Goal: Information Seeking & Learning: Learn about a topic

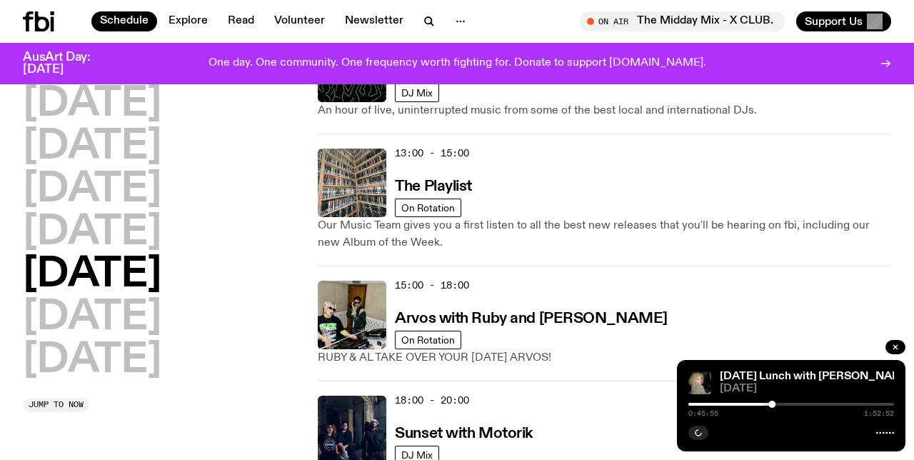
scroll to position [469, 0]
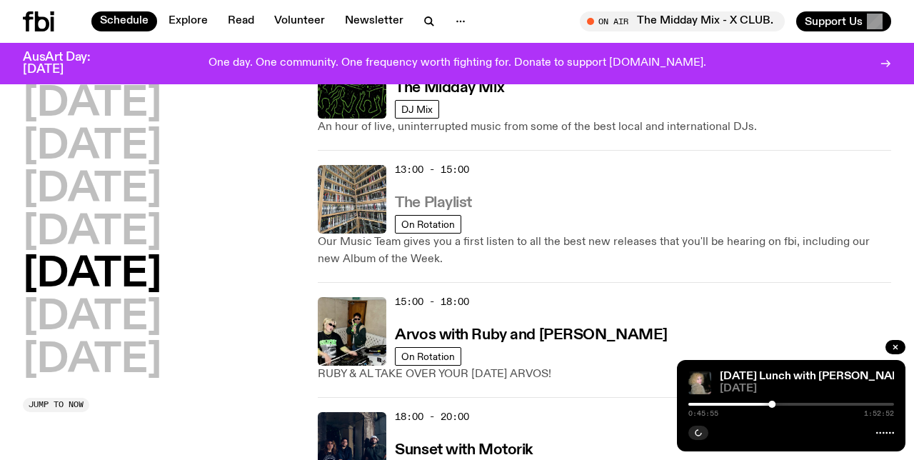
click at [454, 204] on h3 "The Playlist" at bounding box center [433, 203] width 77 height 15
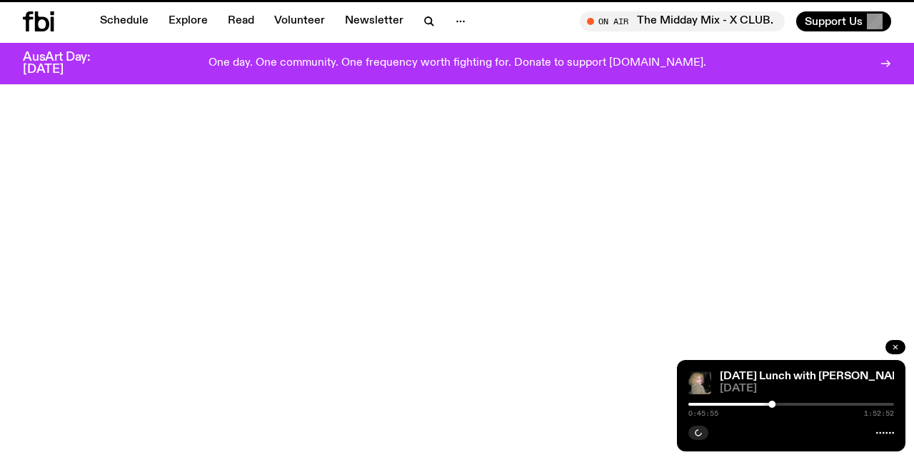
click at [894, 349] on icon "button" at bounding box center [895, 347] width 9 height 9
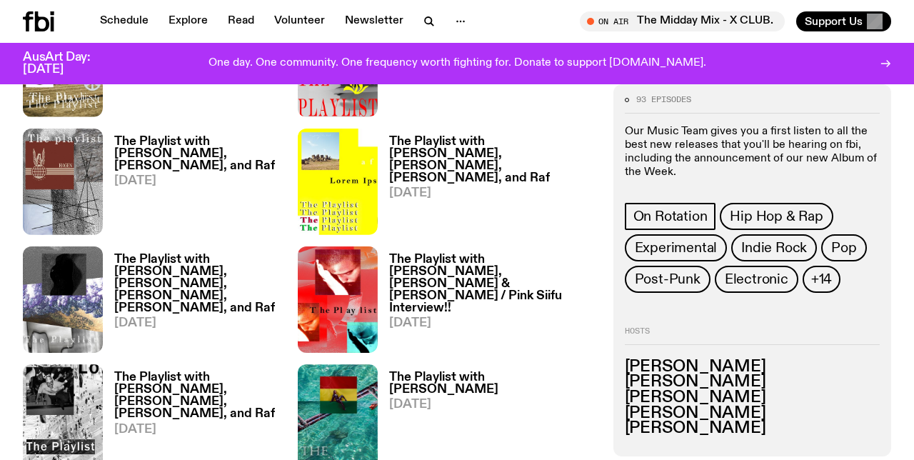
scroll to position [771, 0]
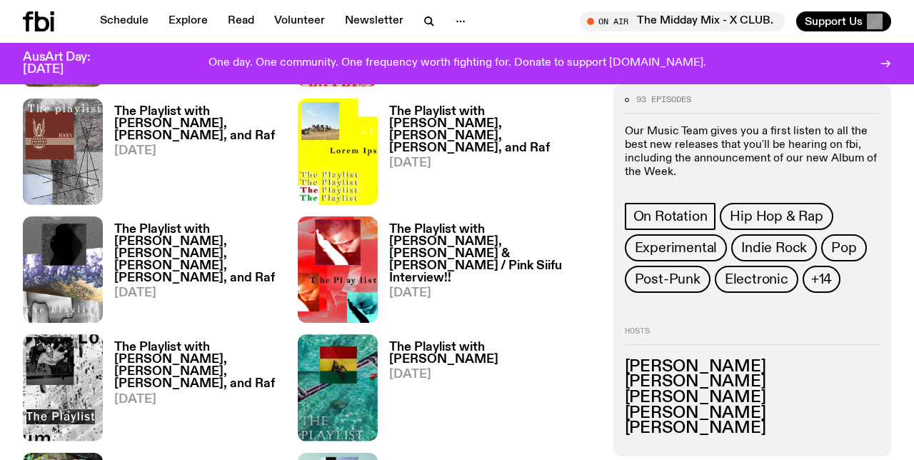
click at [721, 374] on h3 "[PERSON_NAME]" at bounding box center [752, 382] width 255 height 16
click at [746, 364] on h3 "[PERSON_NAME]" at bounding box center [752, 367] width 255 height 16
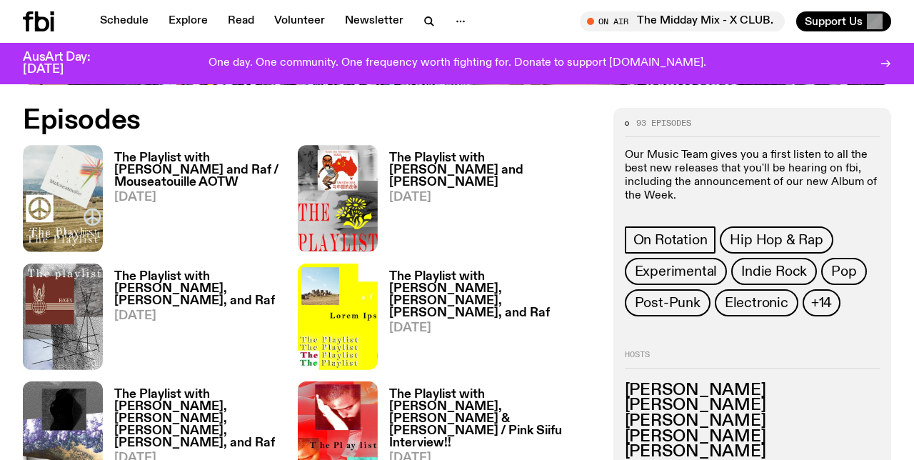
scroll to position [603, 0]
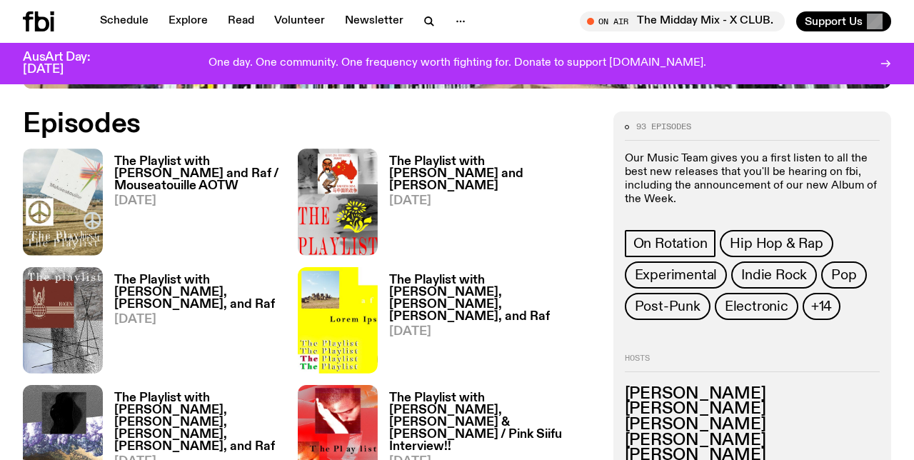
click at [170, 157] on h3 "The Playlist with [PERSON_NAME] and Raf / Mouseatouille AOTW" at bounding box center [206, 174] width 184 height 36
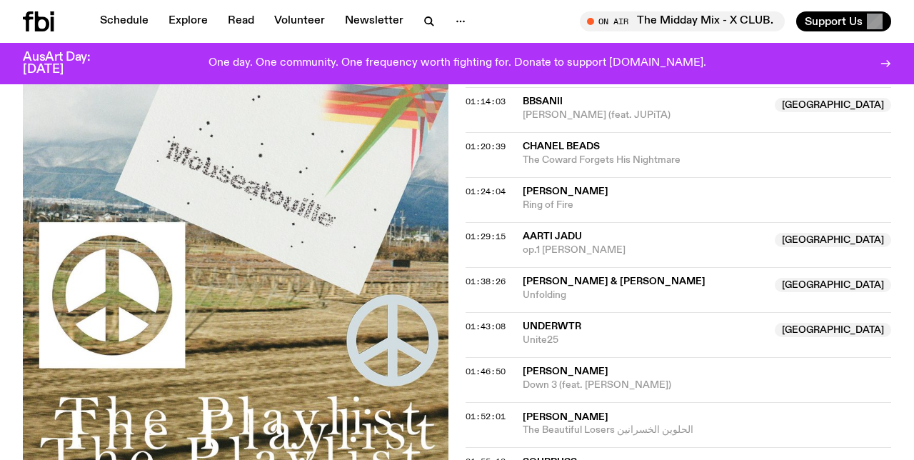
scroll to position [1530, 0]
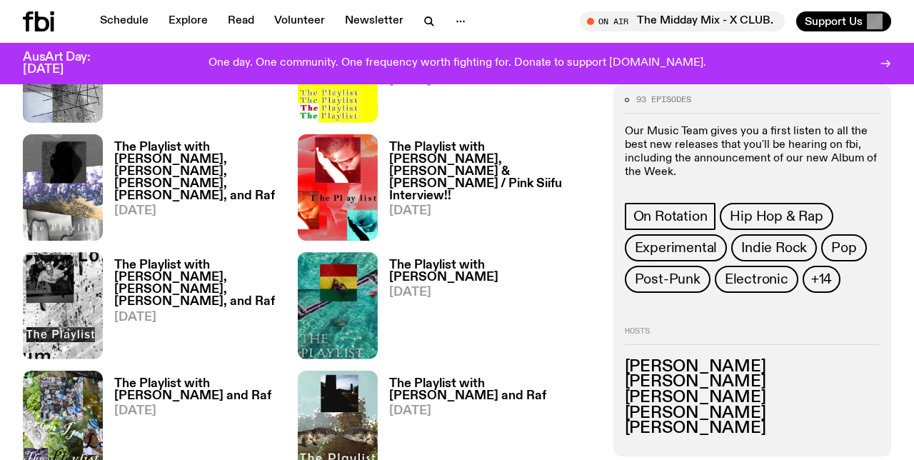
scroll to position [871, 0]
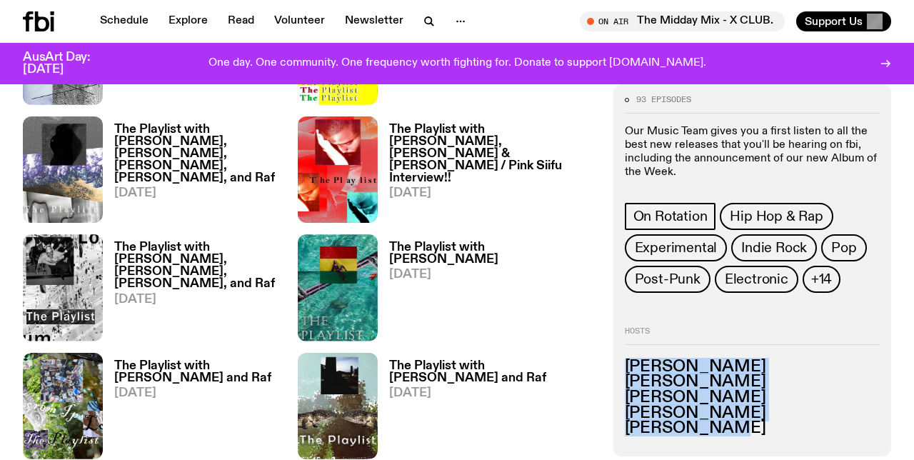
drag, startPoint x: 626, startPoint y: 364, endPoint x: 741, endPoint y: 444, distance: 140.1
click at [741, 444] on div "93 episodes Our Music Team gives you a first listen to all the best new release…" at bounding box center [753, 270] width 278 height 372
copy ul "[PERSON_NAME] [PERSON_NAME] [PERSON_NAME] [PERSON_NAME] [PERSON_NAME]"
click at [627, 99] on div at bounding box center [627, 100] width 4 height 4
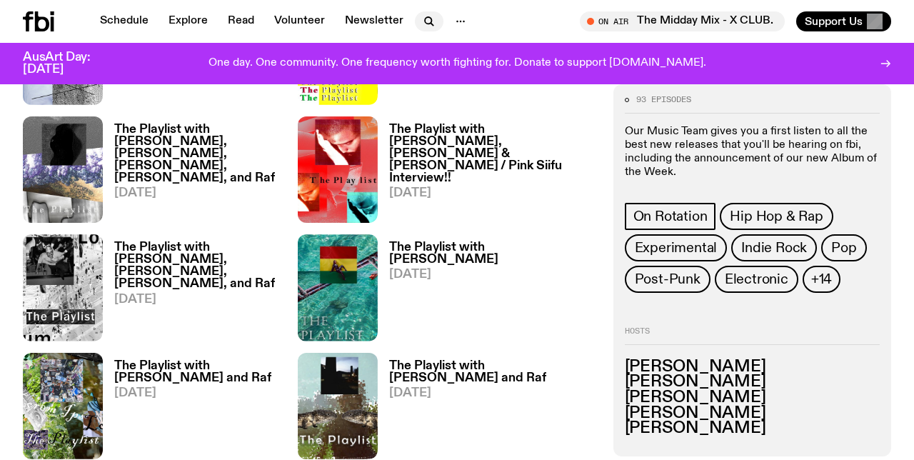
click at [421, 17] on icon "button" at bounding box center [429, 21] width 17 height 17
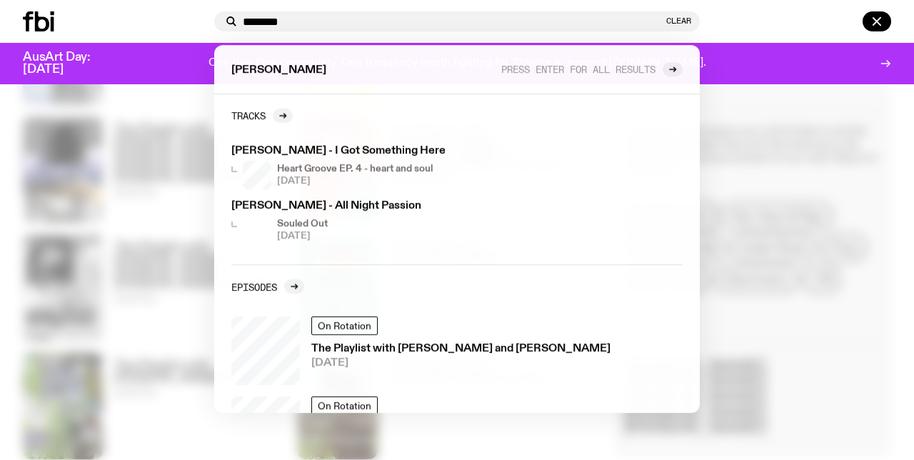
type input "********"
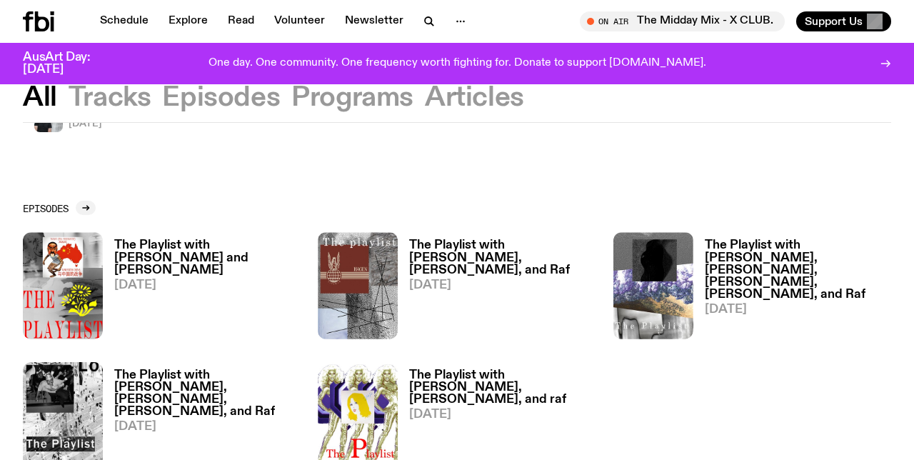
scroll to position [222, 0]
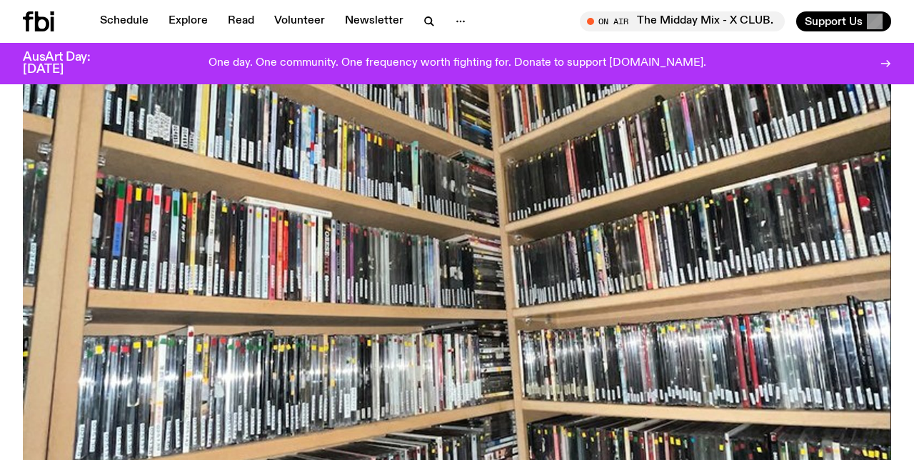
scroll to position [24, 0]
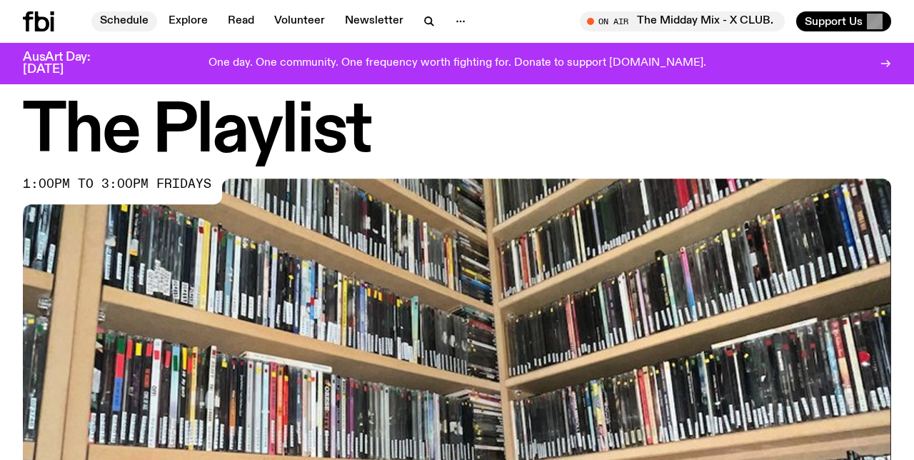
click at [124, 14] on link "Schedule" at bounding box center [124, 21] width 66 height 20
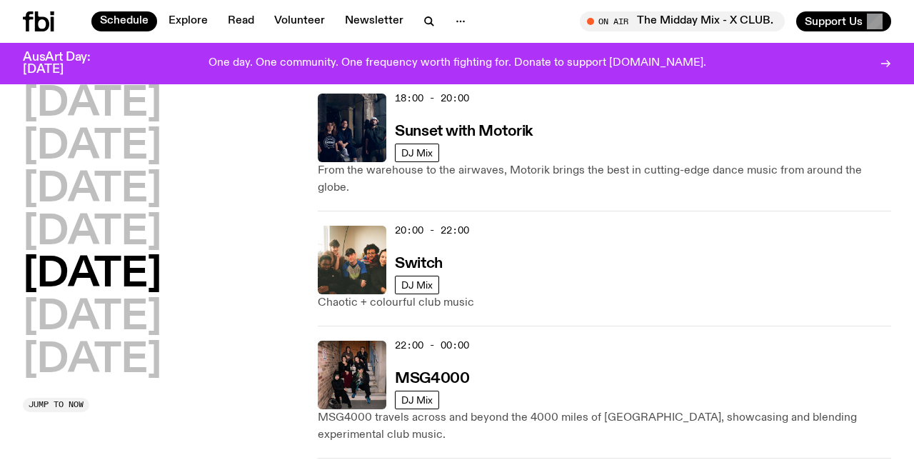
scroll to position [785, 0]
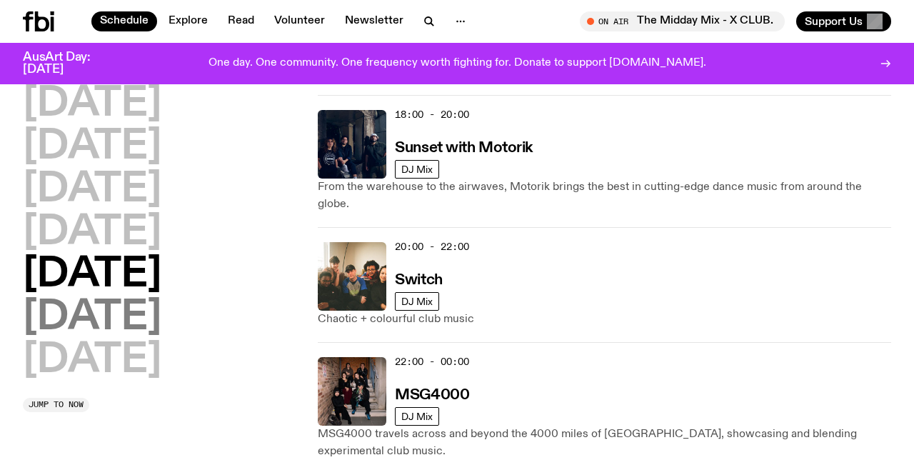
click at [142, 321] on h2 "[DATE]" at bounding box center [92, 318] width 139 height 40
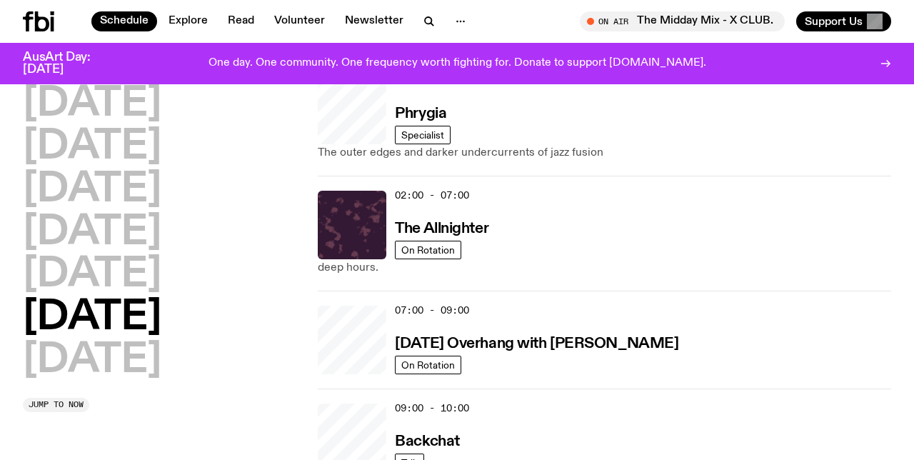
scroll to position [40, 0]
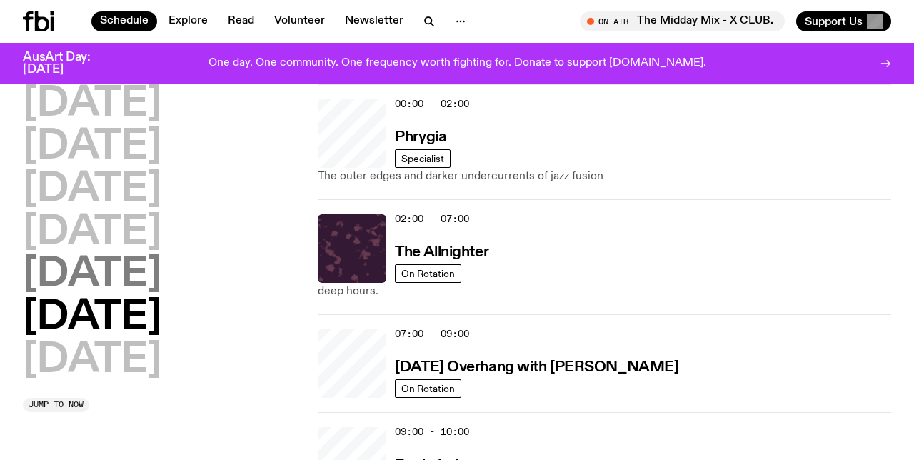
click at [138, 279] on h2 "[DATE]" at bounding box center [92, 275] width 139 height 40
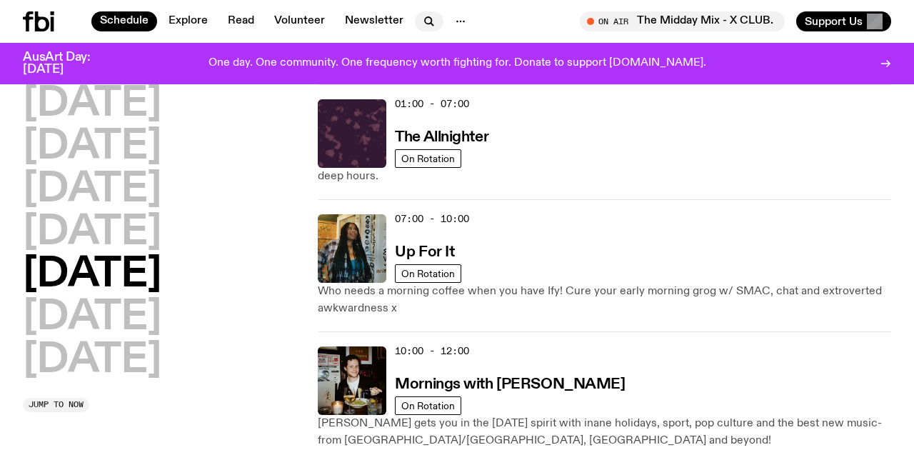
click at [431, 23] on icon "button" at bounding box center [432, 24] width 3 height 3
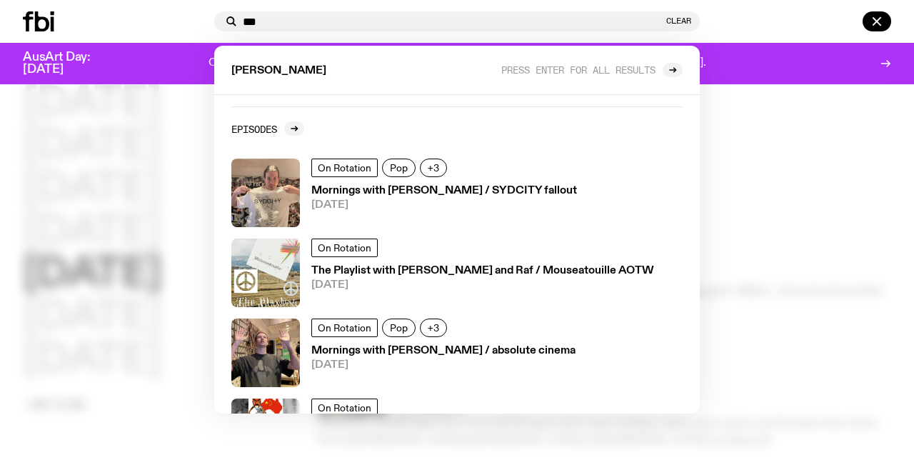
scroll to position [339, 0]
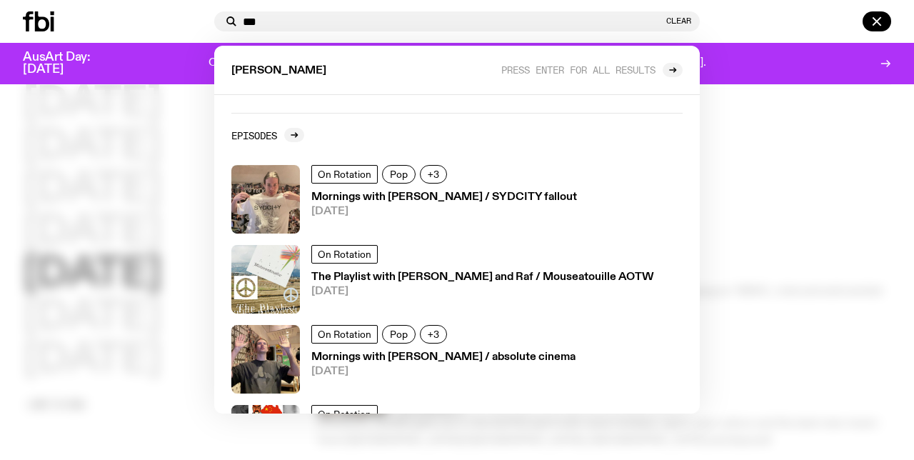
click at [277, 79] on div "[PERSON_NAME] enter for all results" at bounding box center [457, 70] width 486 height 49
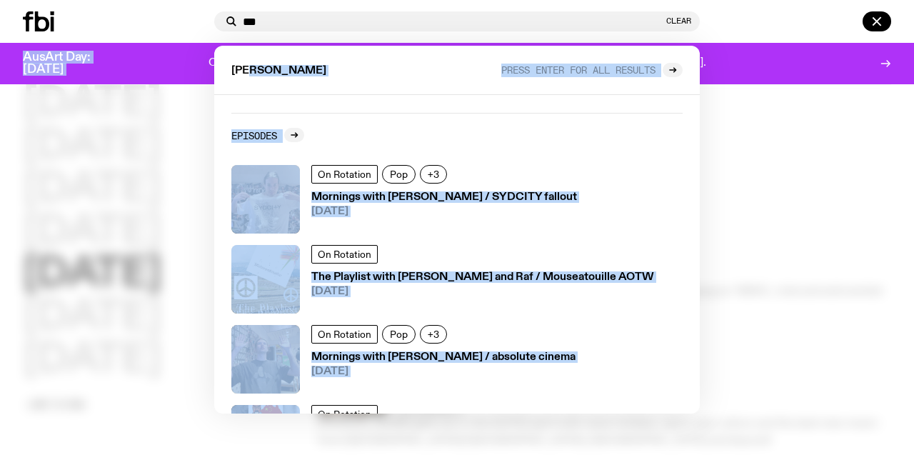
drag, startPoint x: 265, startPoint y: 66, endPoint x: 168, endPoint y: 64, distance: 97.2
click at [168, 64] on div "Schedule Explore Read Volunteer Newsletter About Us Contact Champions of emergi…" at bounding box center [457, 42] width 914 height 84
click at [256, 67] on div "[PERSON_NAME] enter for all results" at bounding box center [457, 70] width 486 height 49
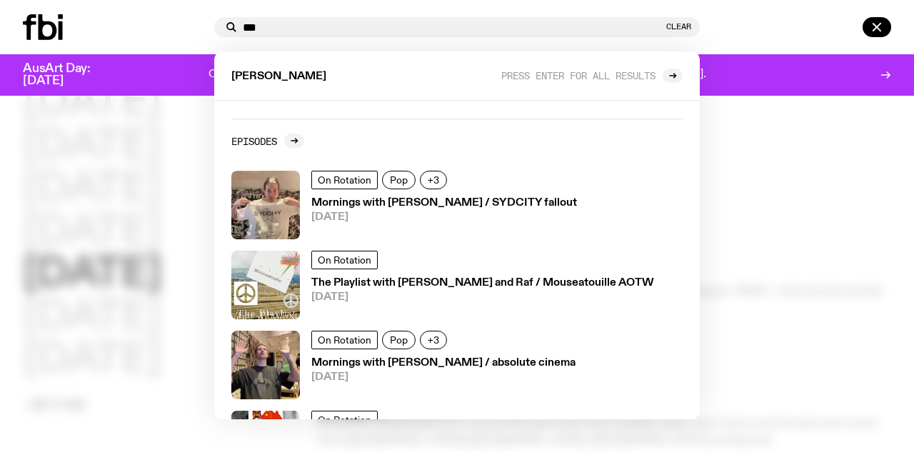
scroll to position [0, 0]
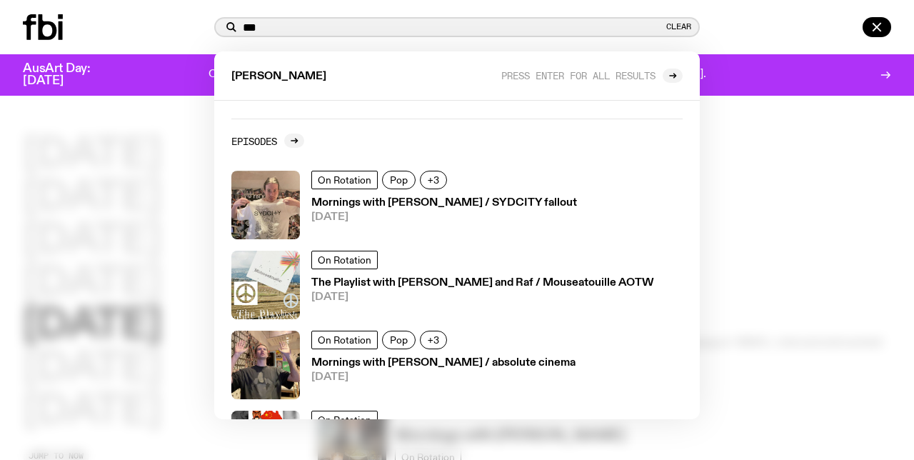
click at [281, 33] on input "***" at bounding box center [453, 27] width 421 height 12
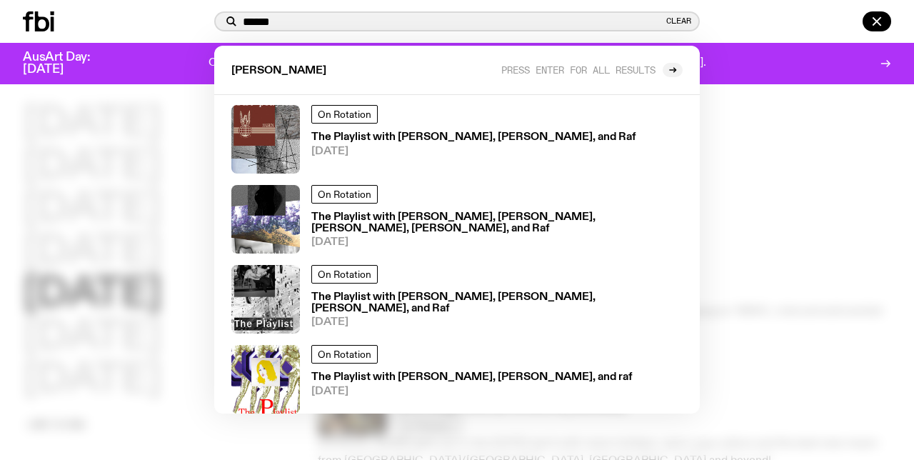
scroll to position [312, 0]
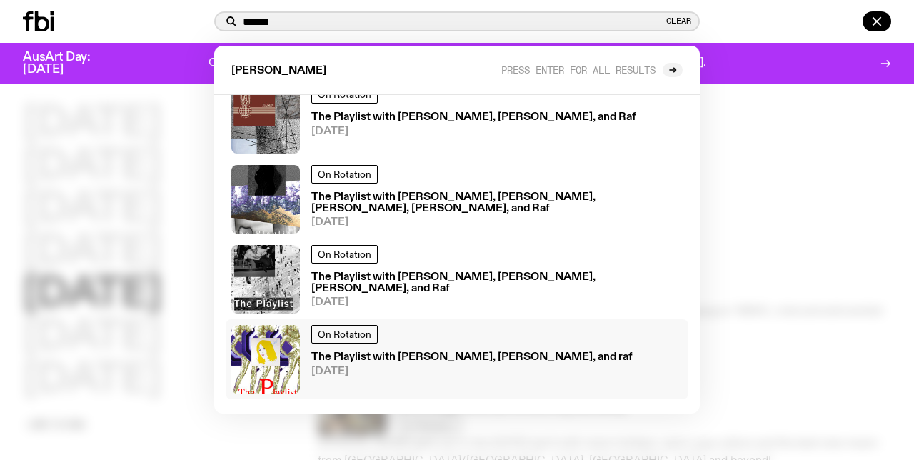
type input "******"
click at [440, 368] on span "[DATE]" at bounding box center [471, 371] width 321 height 11
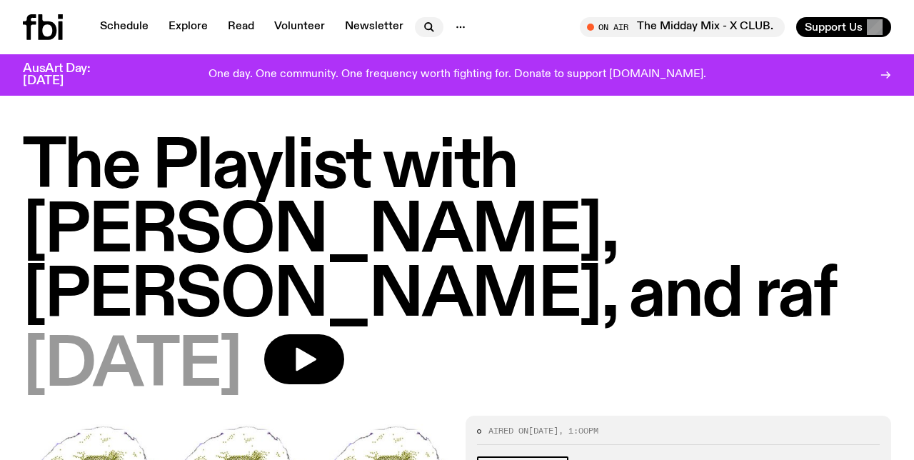
click at [423, 31] on icon "button" at bounding box center [429, 27] width 17 height 17
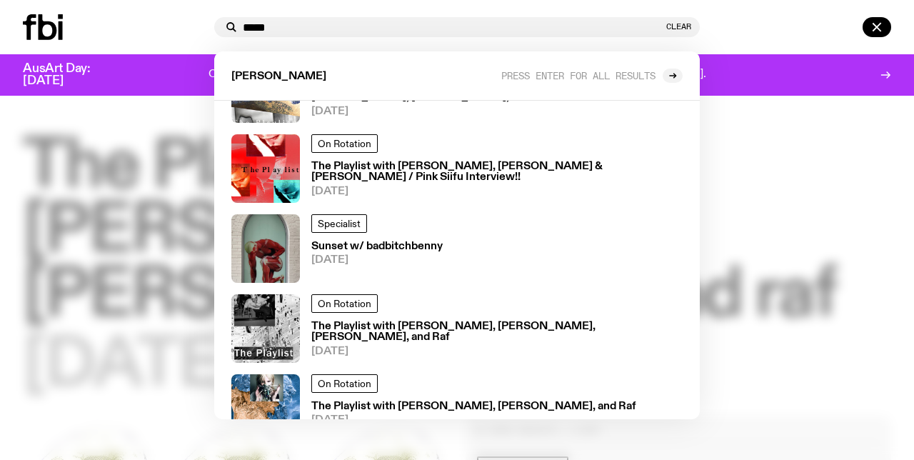
scroll to position [496, 0]
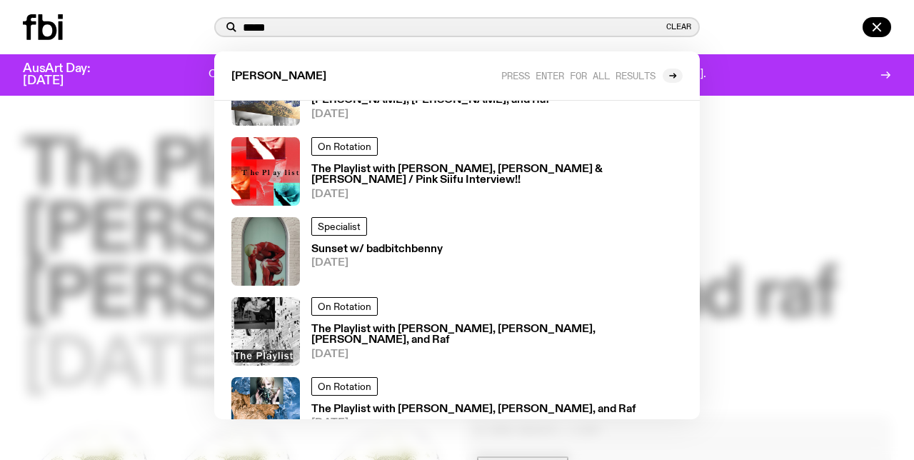
click at [378, 27] on input "*****" at bounding box center [453, 27] width 421 height 12
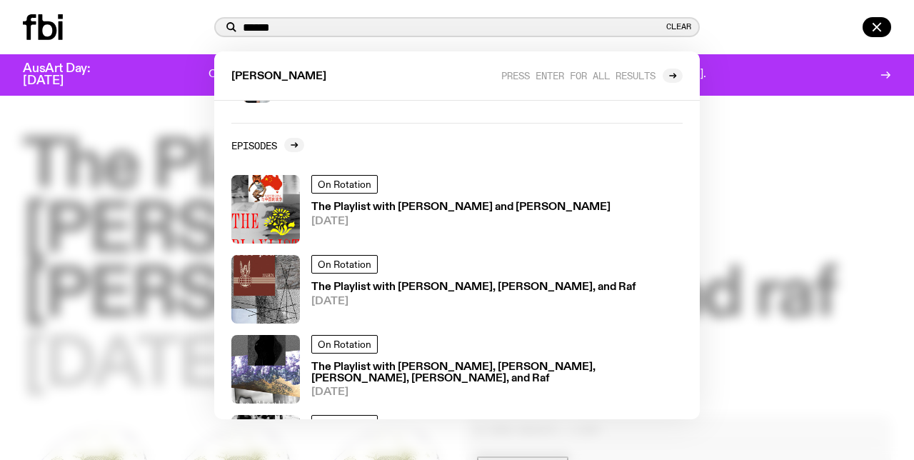
scroll to position [312, 0]
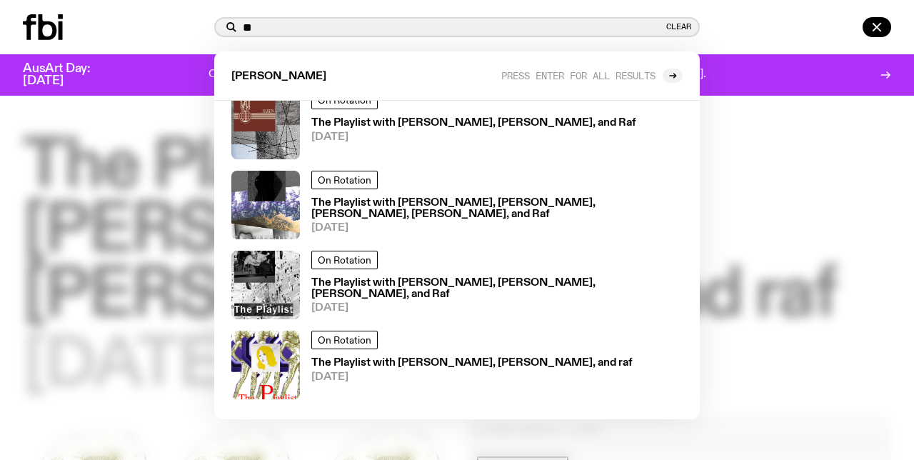
type input "*"
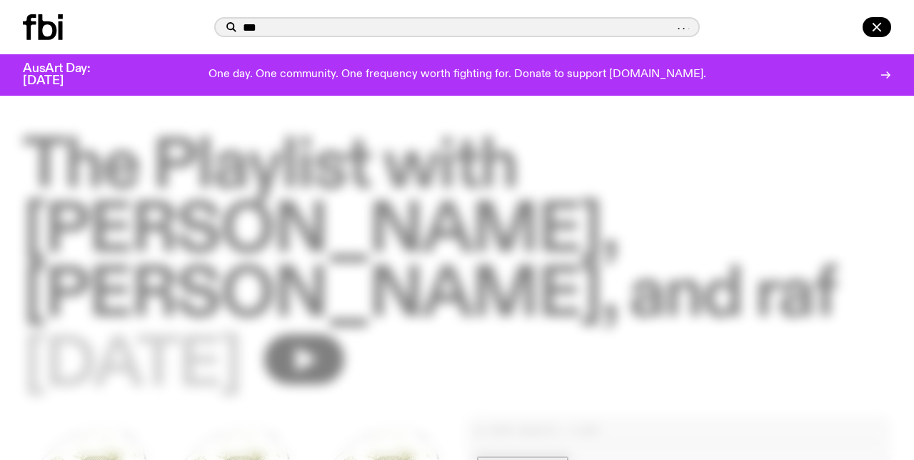
click at [373, 29] on input "***" at bounding box center [458, 27] width 431 height 12
type input "***"
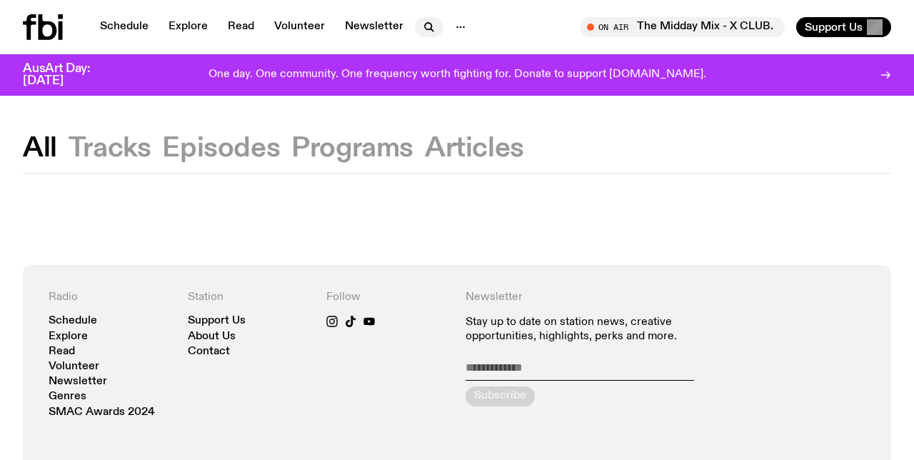
click at [429, 26] on icon "button" at bounding box center [429, 27] width 17 height 17
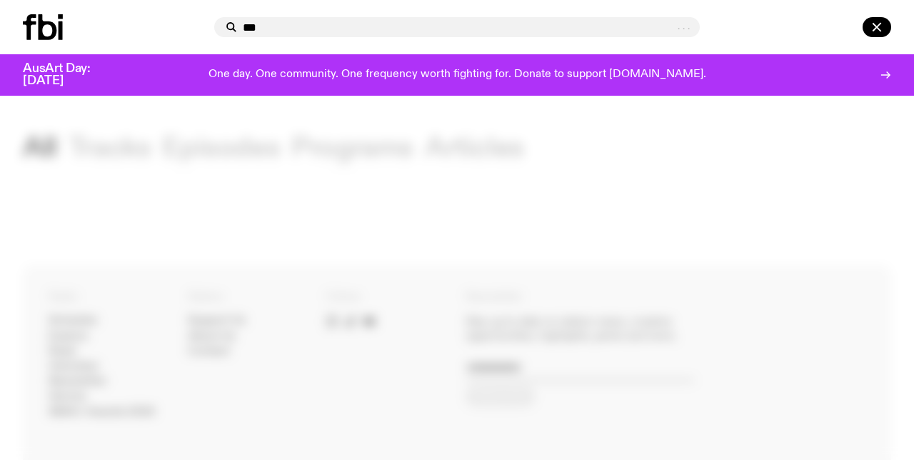
click at [470, 21] on input "***" at bounding box center [458, 27] width 431 height 12
type input "***"
